Goal: Transaction & Acquisition: Purchase product/service

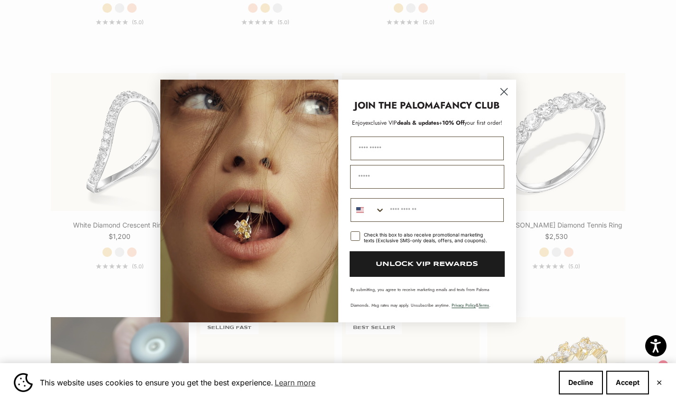
scroll to position [565, 0]
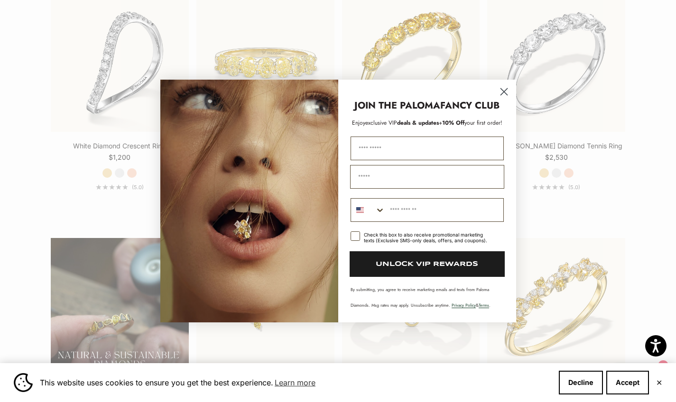
click at [500, 92] on circle "Close dialog" at bounding box center [504, 92] width 16 height 16
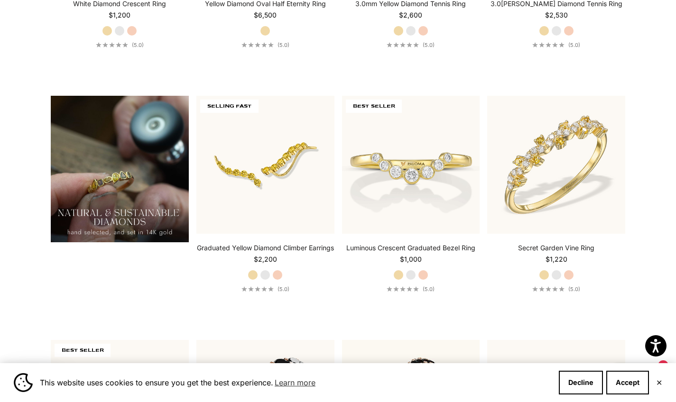
scroll to position [738, 0]
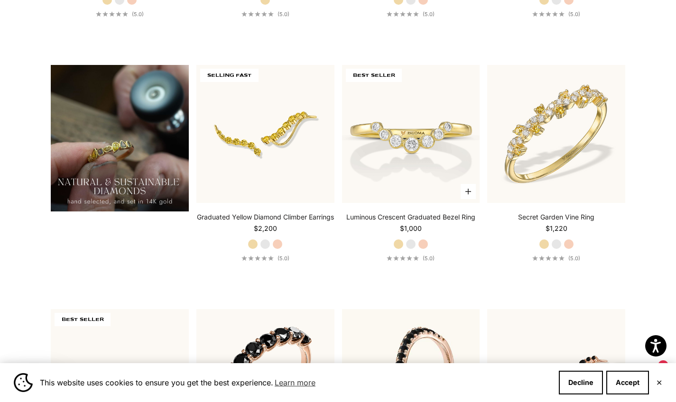
click at [410, 246] on label "White Gold" at bounding box center [411, 244] width 10 height 10
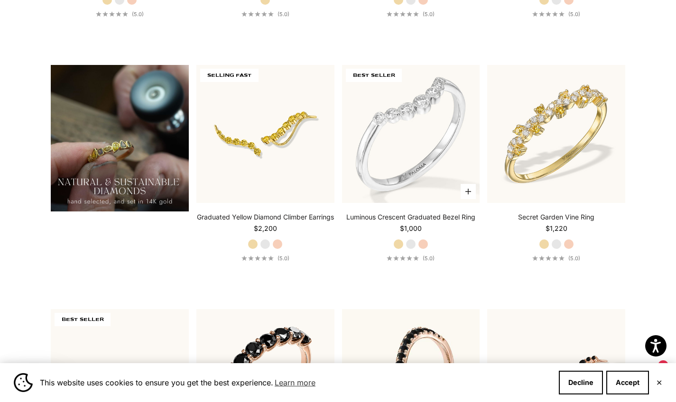
click at [423, 246] on label "Rose Gold" at bounding box center [423, 244] width 10 height 10
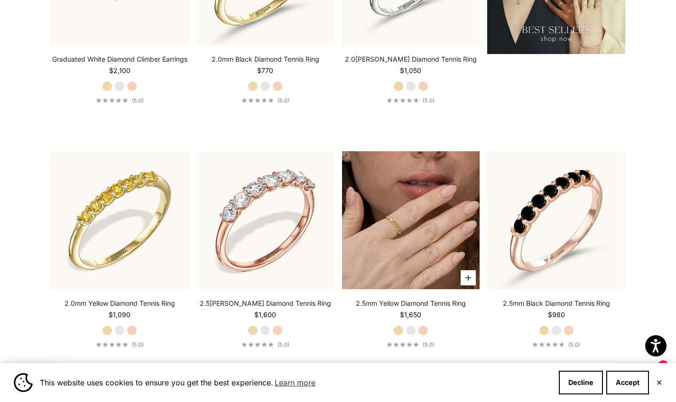
scroll to position [1963, 0]
